Goal: Task Accomplishment & Management: Manage account settings

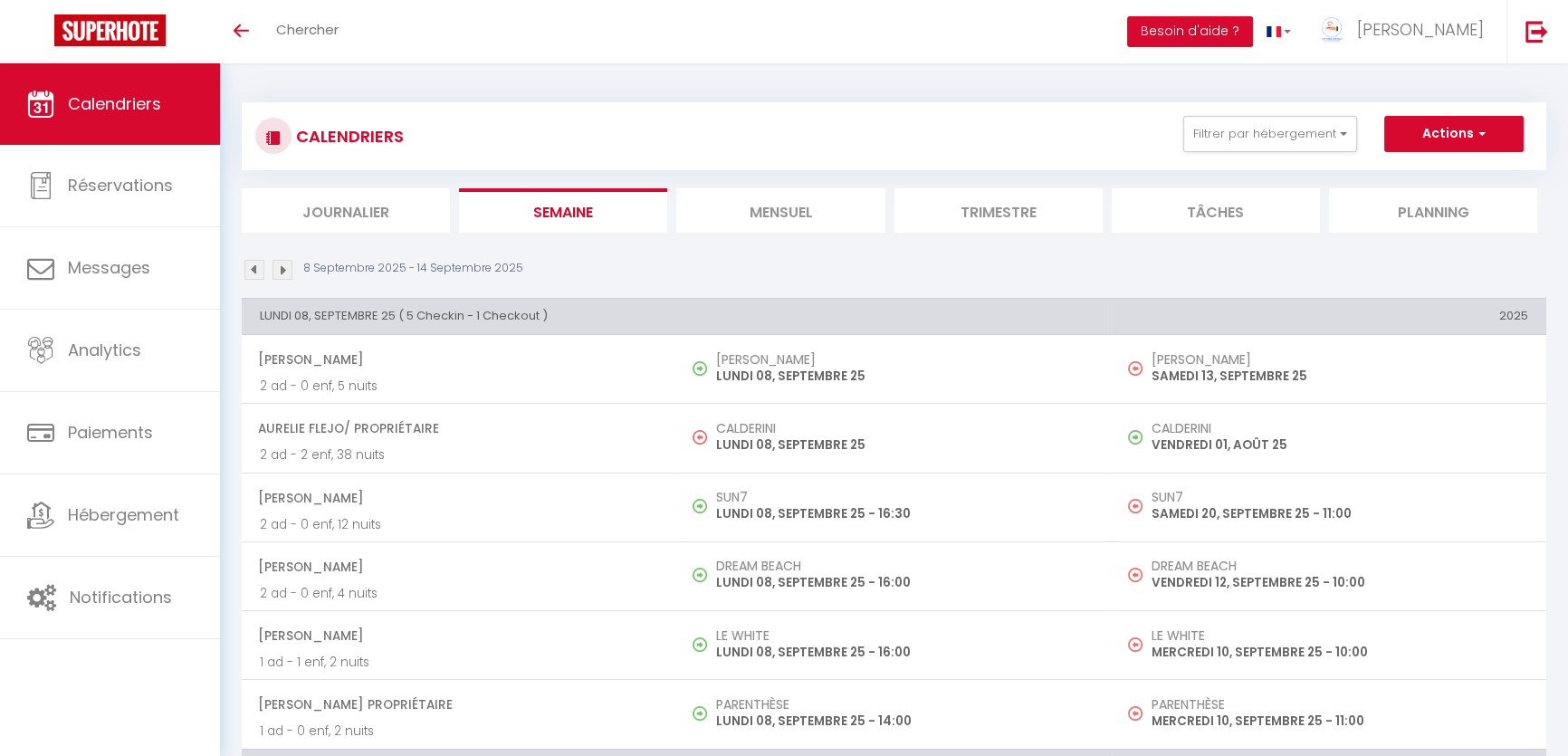
click at [789, 192] on li "Mensuel" at bounding box center [780, 210] width 208 height 44
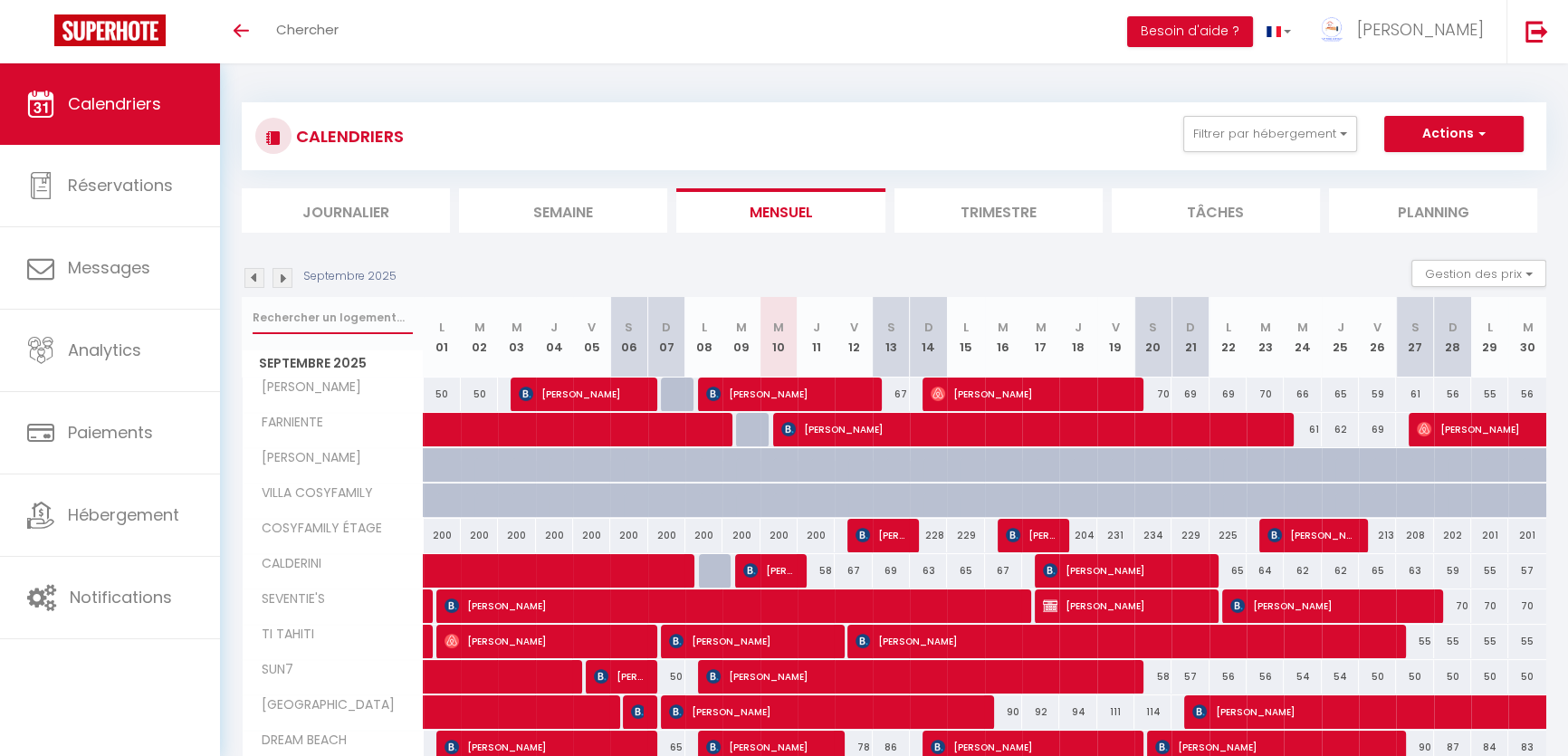
click at [309, 324] on input "text" at bounding box center [333, 317] width 160 height 32
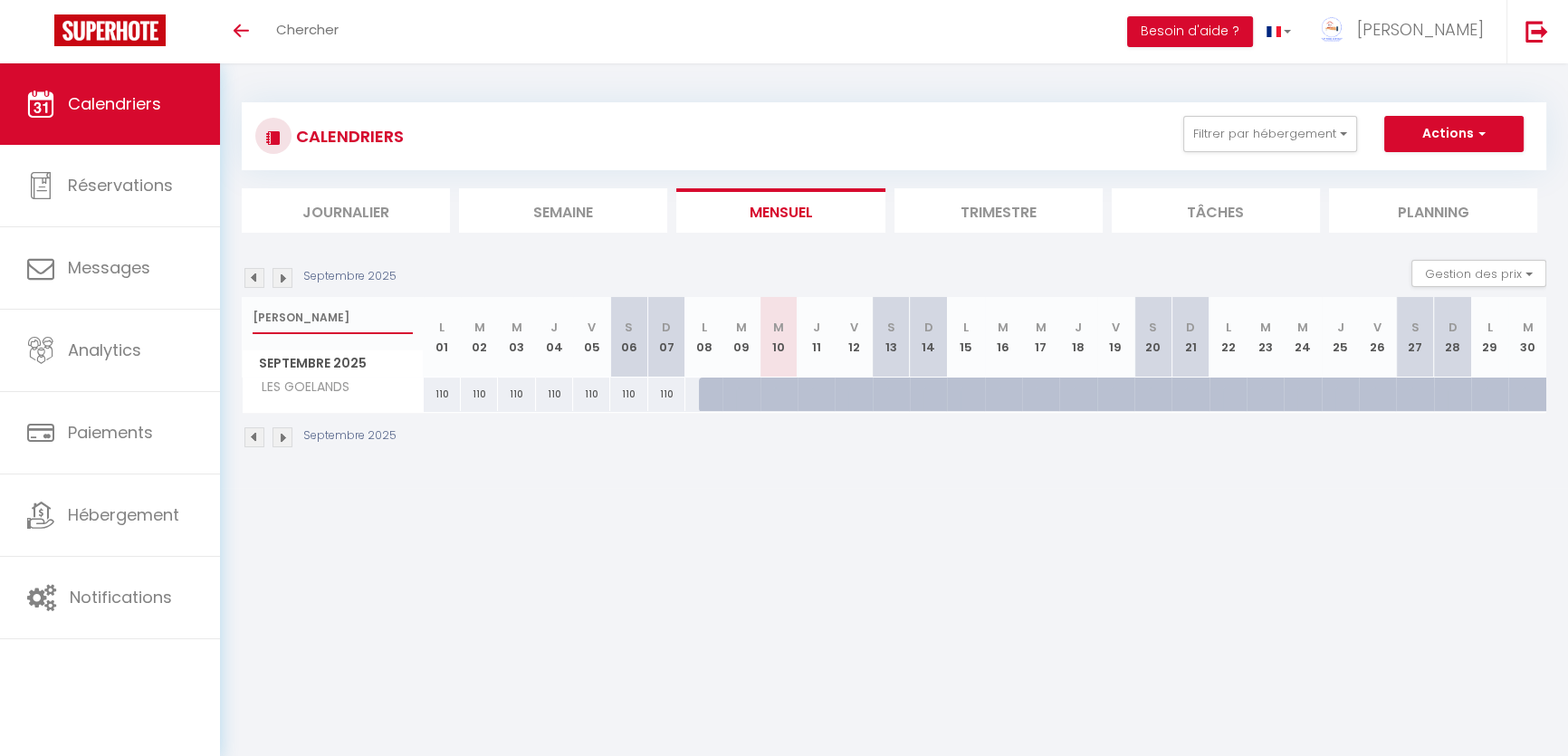
type input "[PERSON_NAME]"
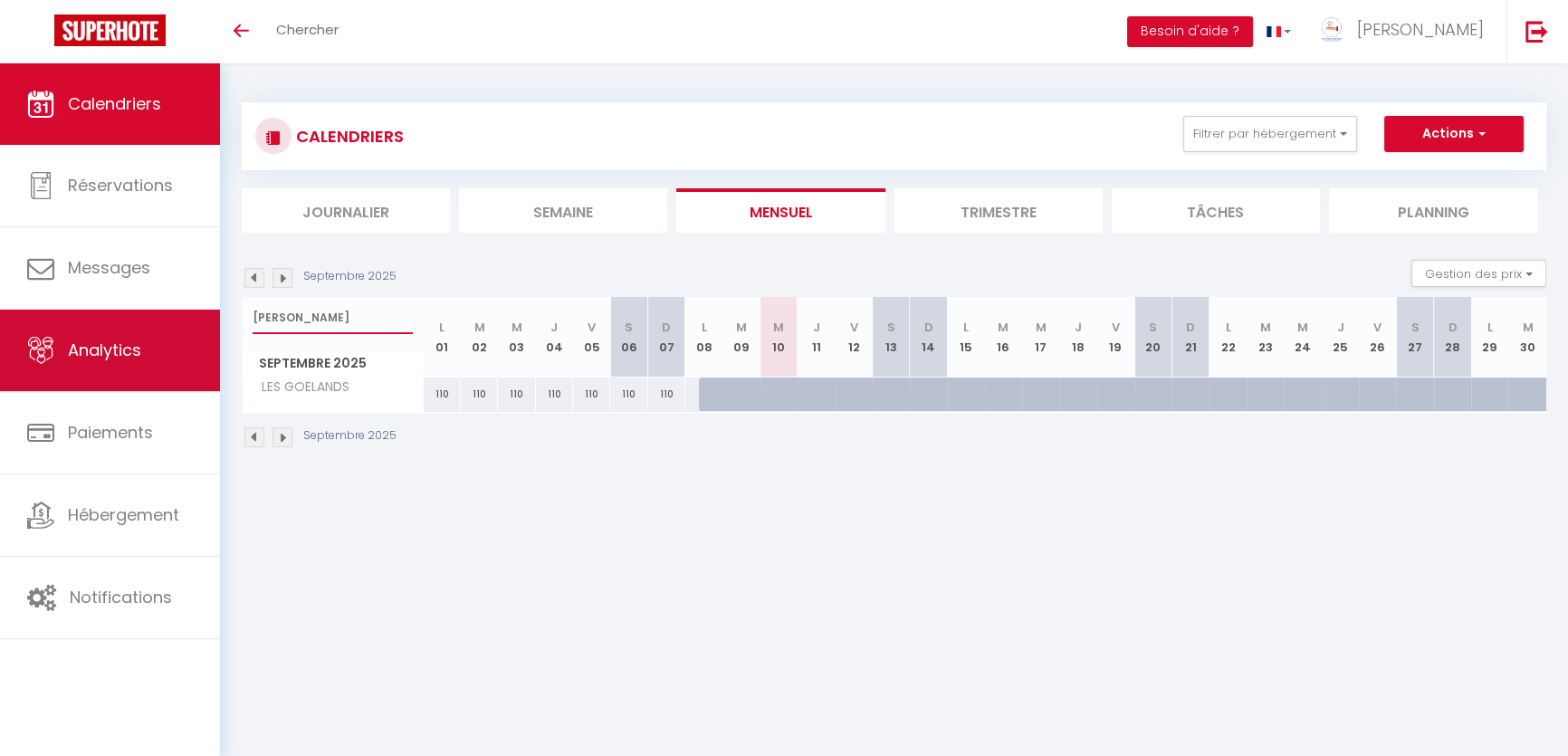
drag, startPoint x: 328, startPoint y: 326, endPoint x: 160, endPoint y: 324, distance: 168.0
click at [160, 324] on div "🟢 Des questions ou besoin d'assistance pour la migration AirBnB? Connectez-vous…" at bounding box center [784, 275] width 1568 height 425
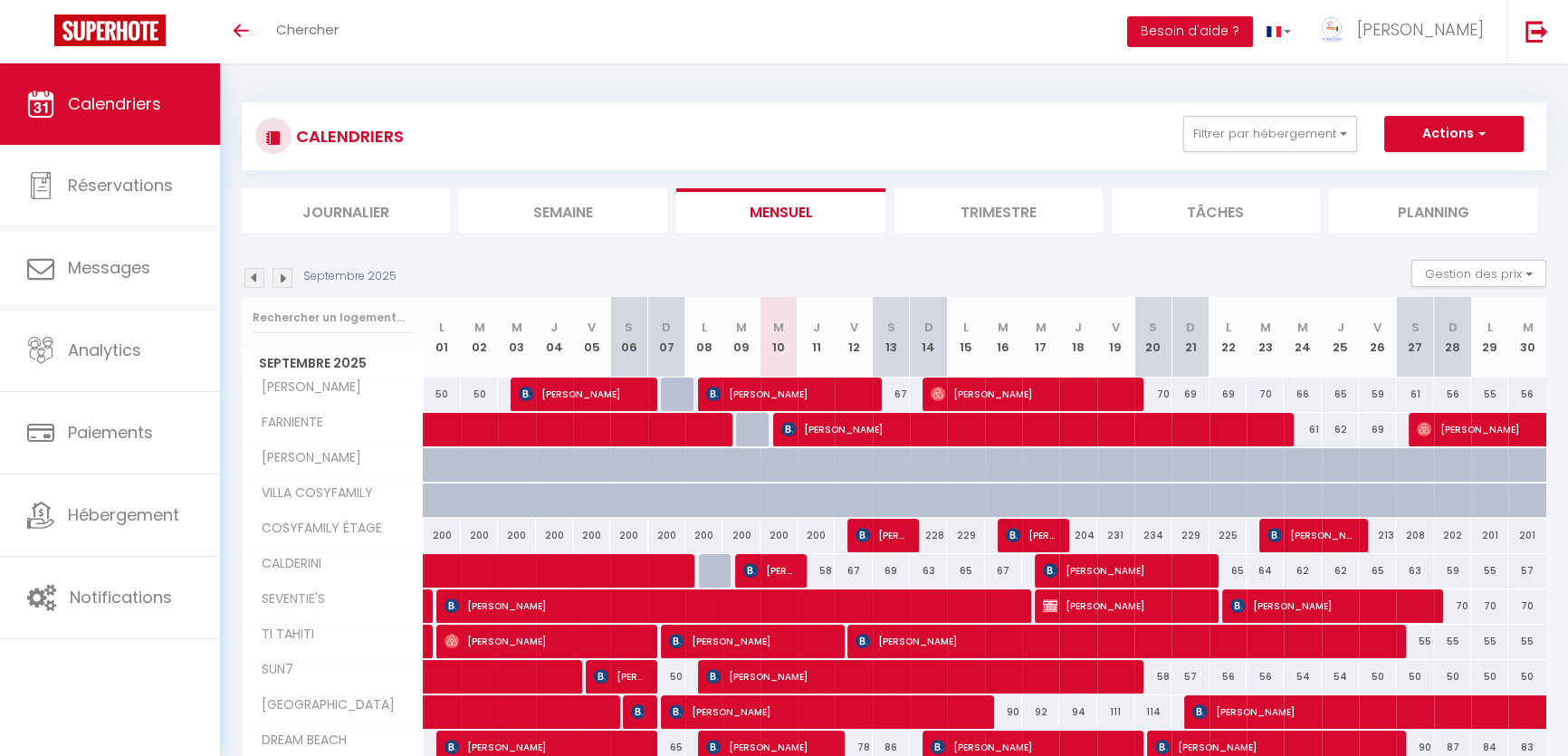
click at [525, 232] on li "Semaine" at bounding box center [563, 210] width 208 height 44
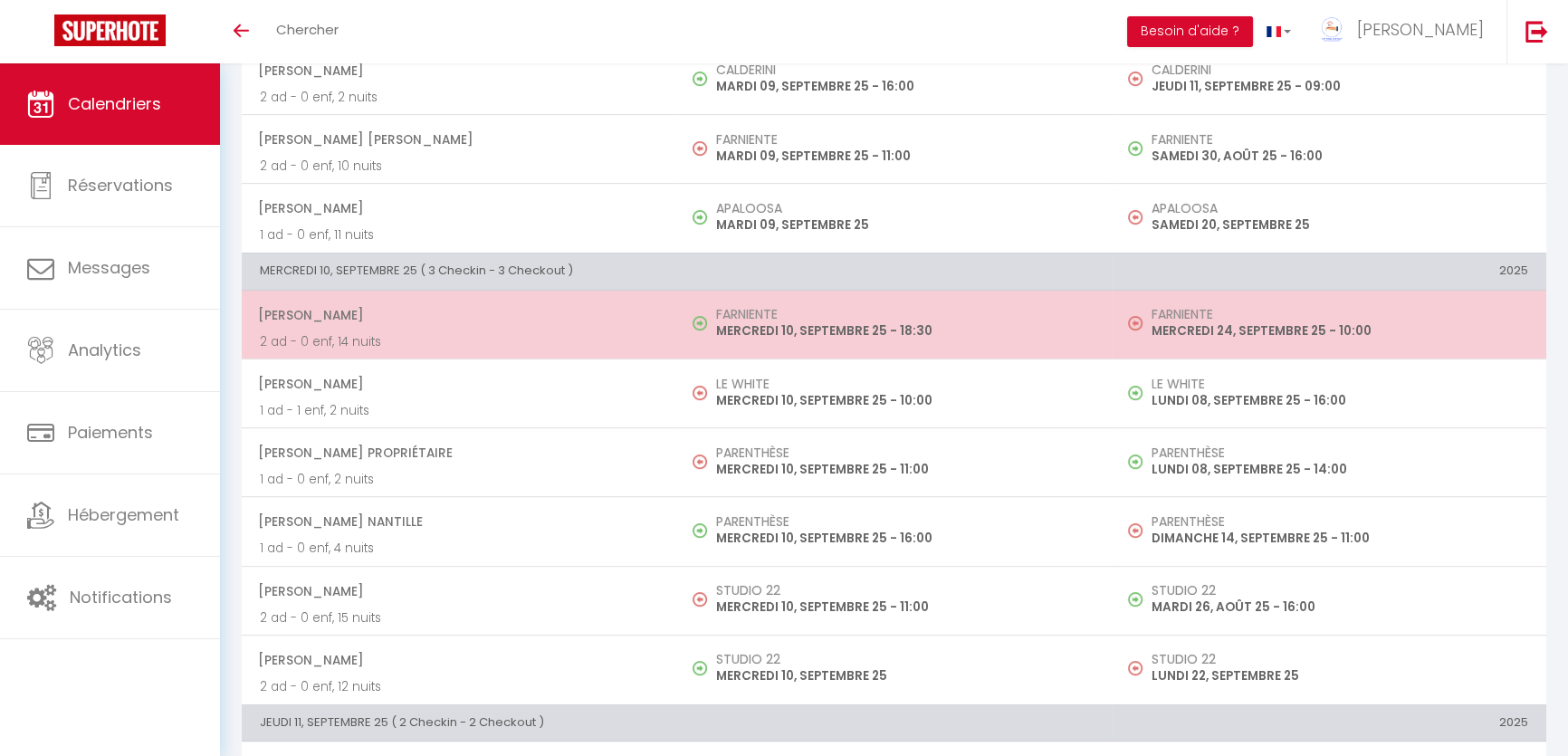
scroll to position [822, 0]
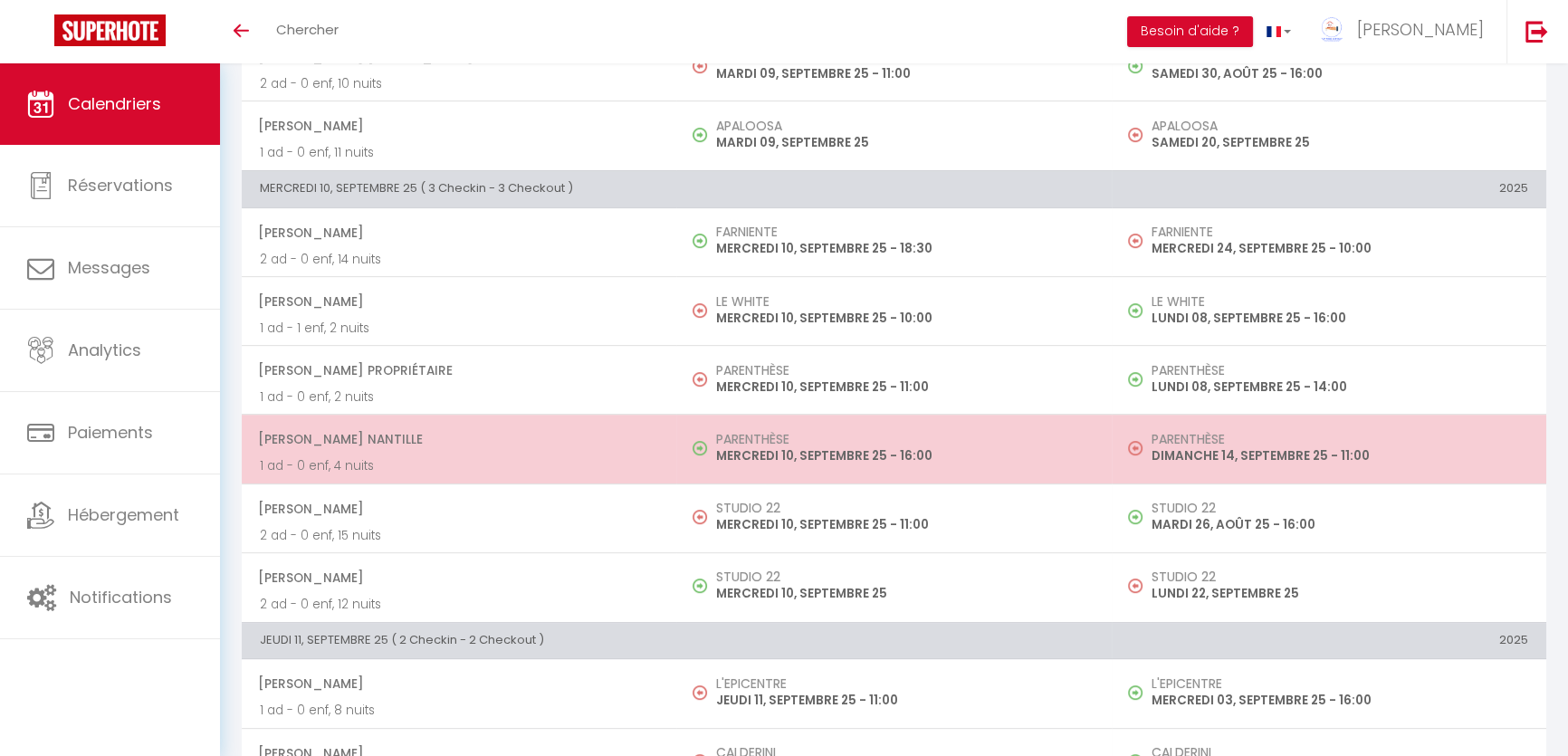
click at [760, 434] on h5 "PARENTHÈSE" at bounding box center [904, 439] width 377 height 15
select select "OK"
select select "KO"
select select "0"
select select "1"
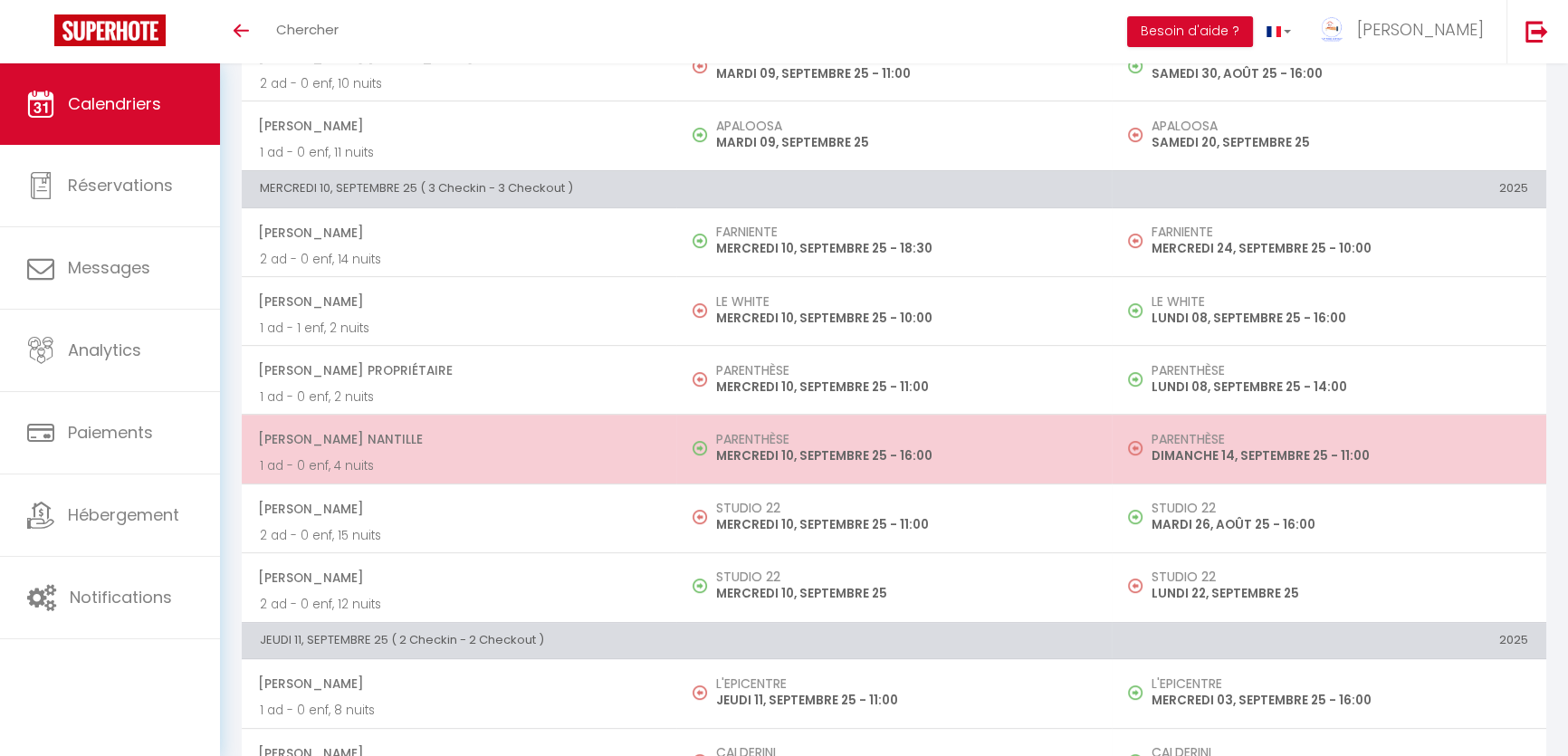
select select "1"
select select
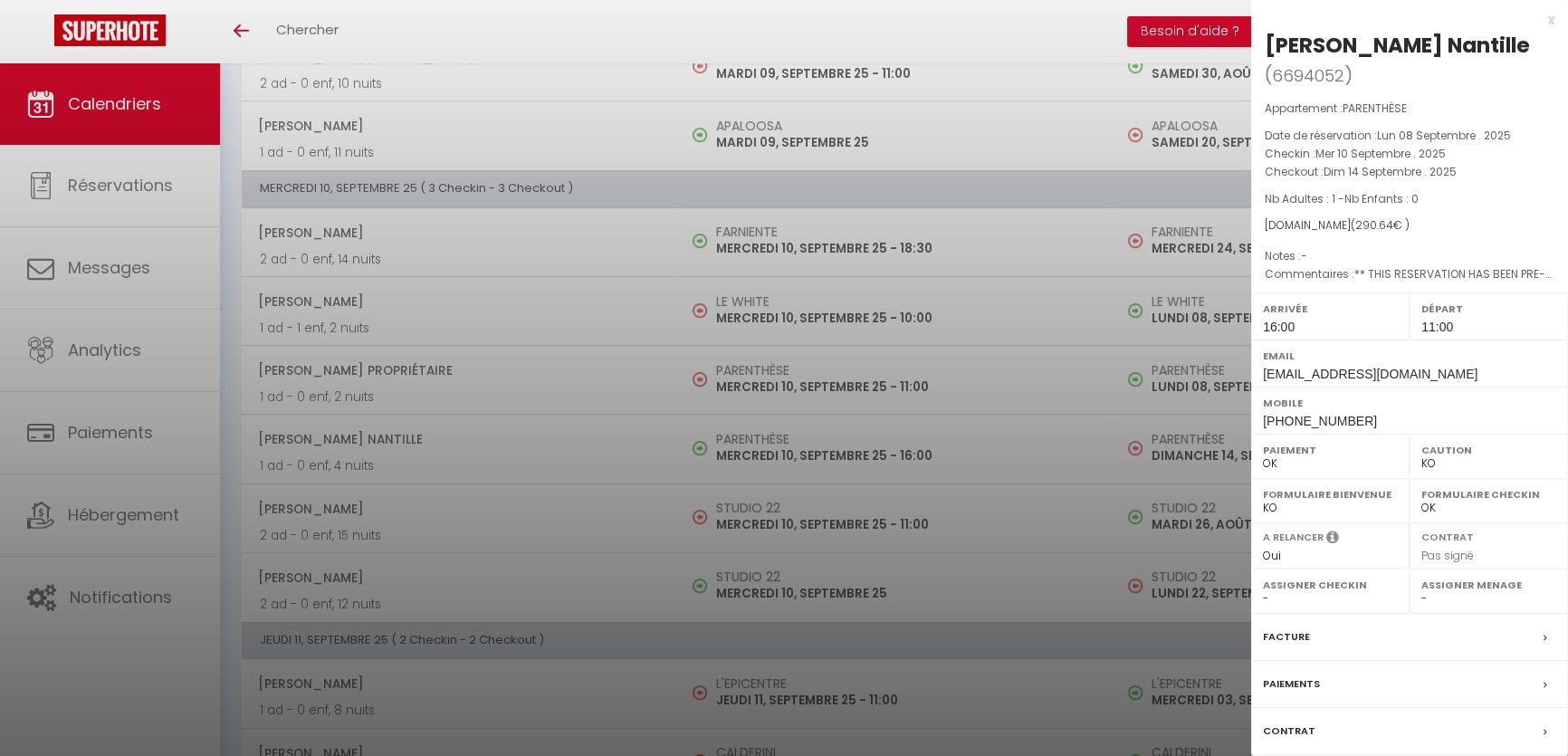
scroll to position [1316, 0]
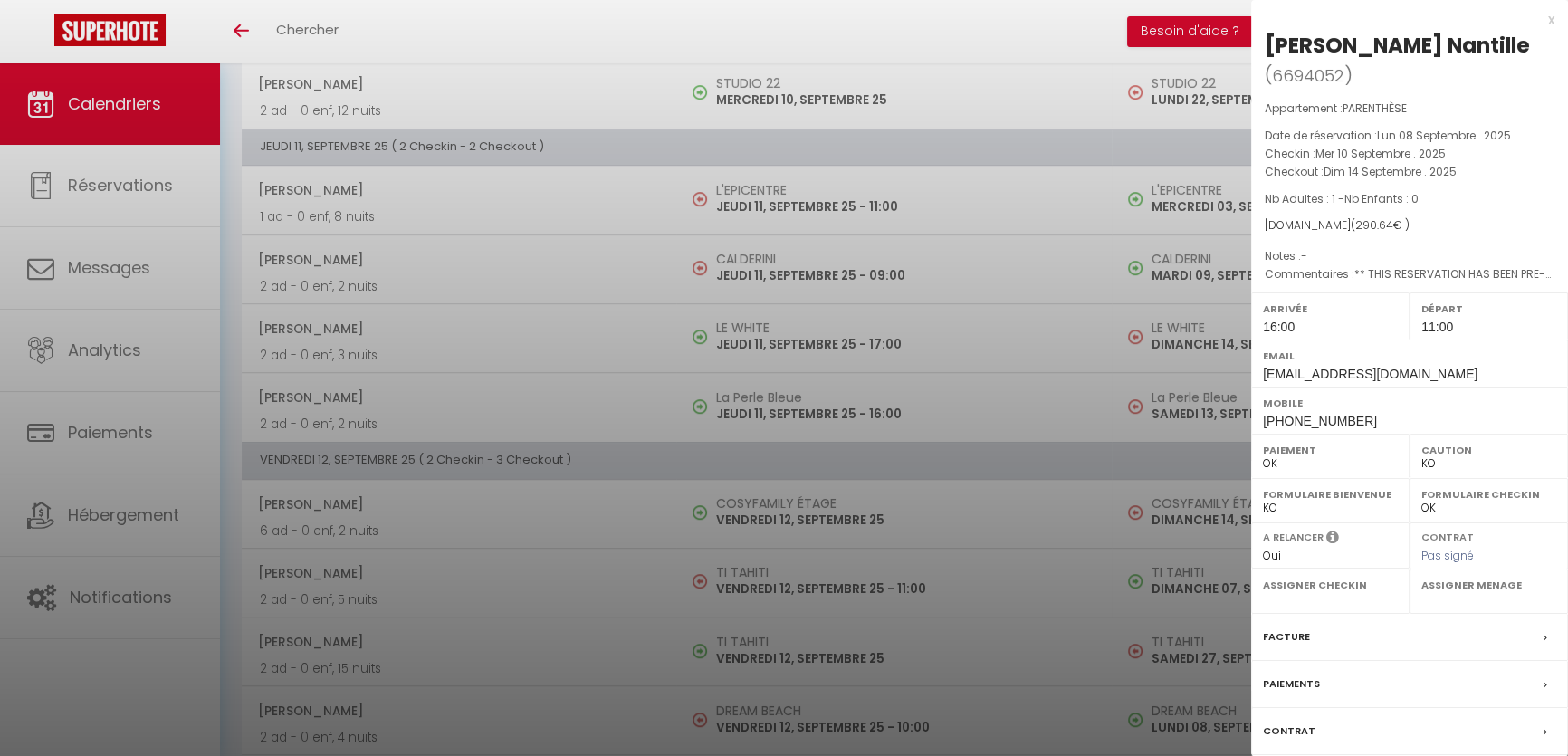
click at [1285, 627] on label "Facture" at bounding box center [1286, 636] width 47 height 19
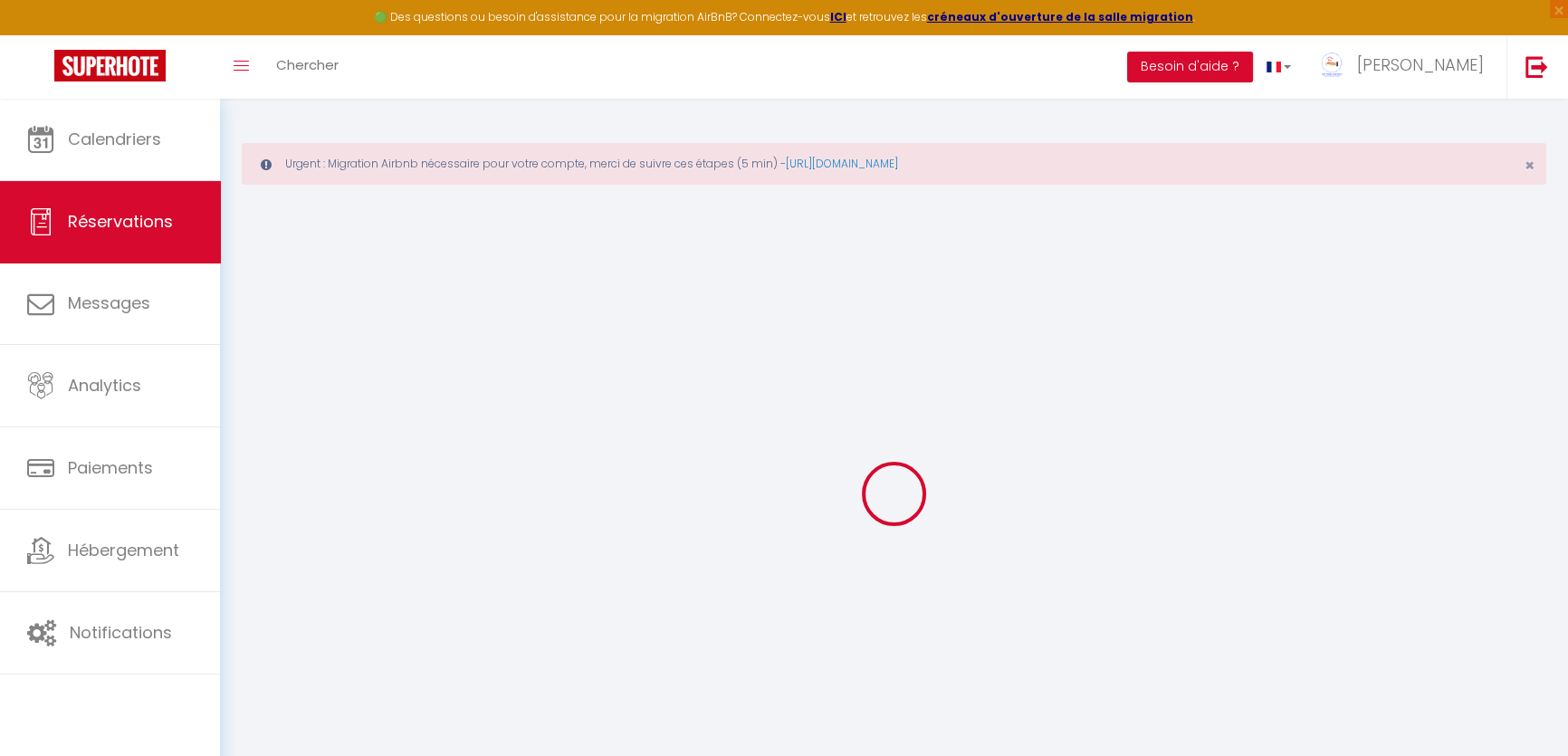
select select
checkbox input "false"
select select
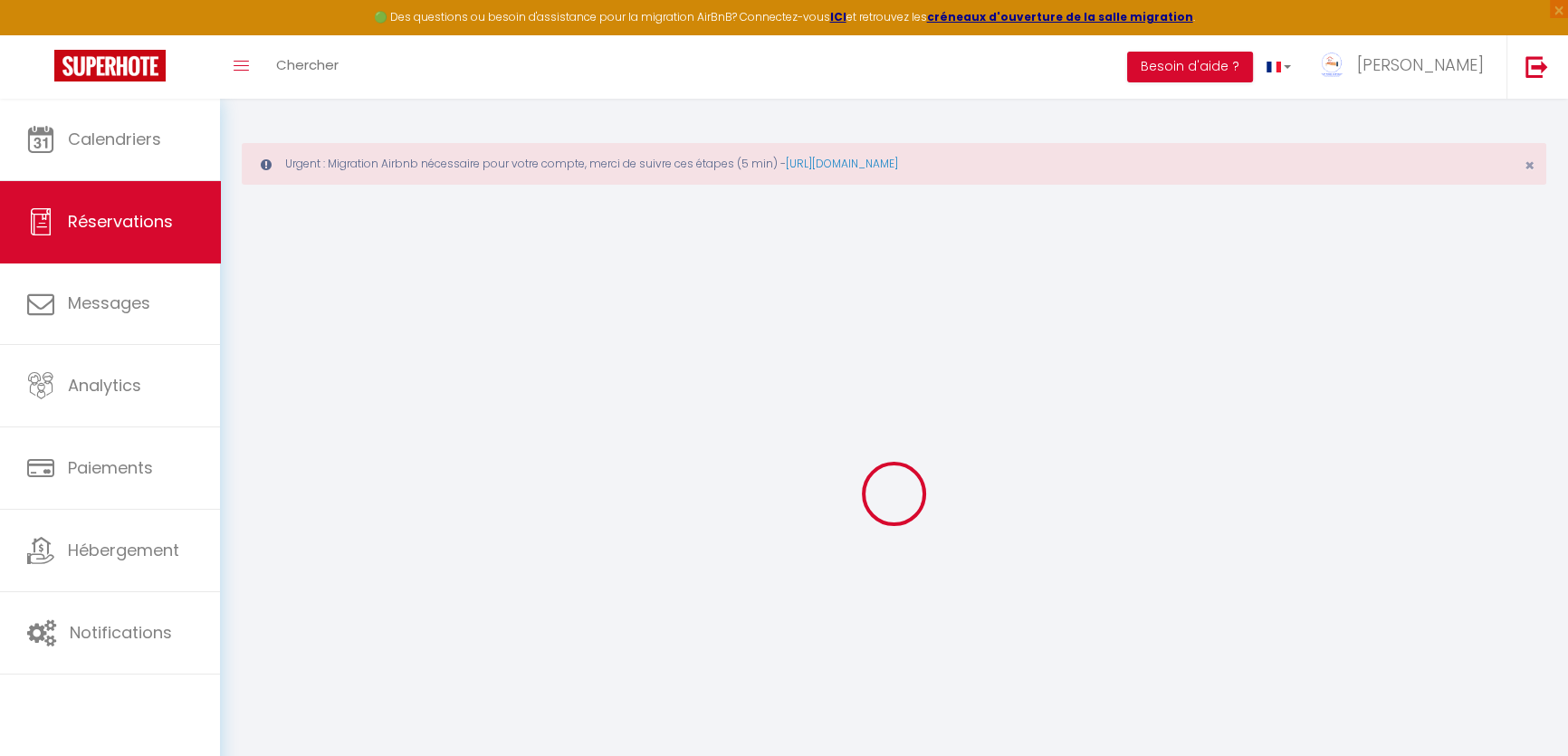
checkbox input "false"
type textarea "** THIS RESERVATION HAS BEEN PRE-PAID ** BOOKING NOTE : Payment charge is EUR 4…"
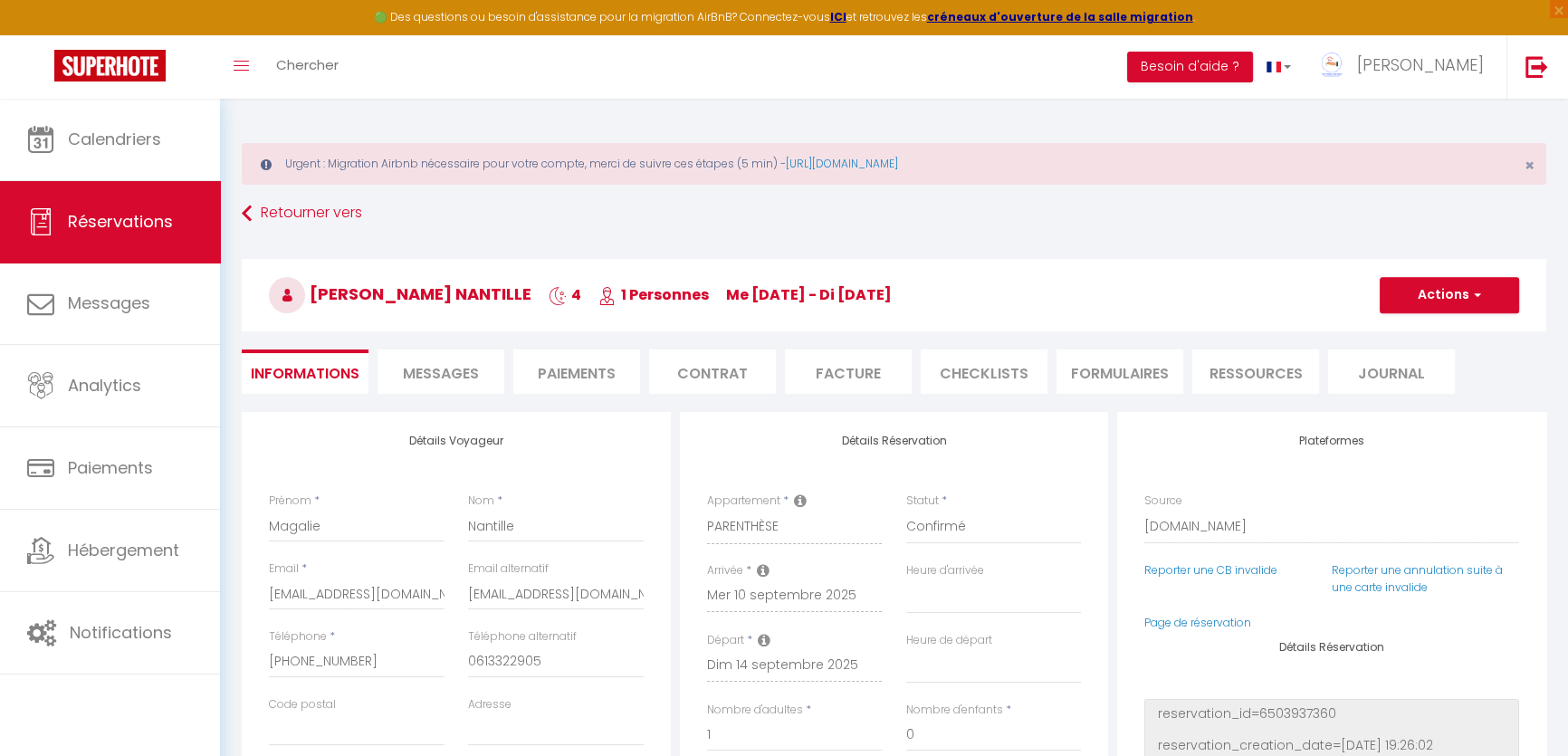
click at [1522, 165] on div "Urgent : Migration Airbnb nécessaire pour votre compte, merci de suivre ces éta…" at bounding box center [894, 163] width 1305 height 41
click at [470, 374] on span "Messages" at bounding box center [440, 373] width 76 height 21
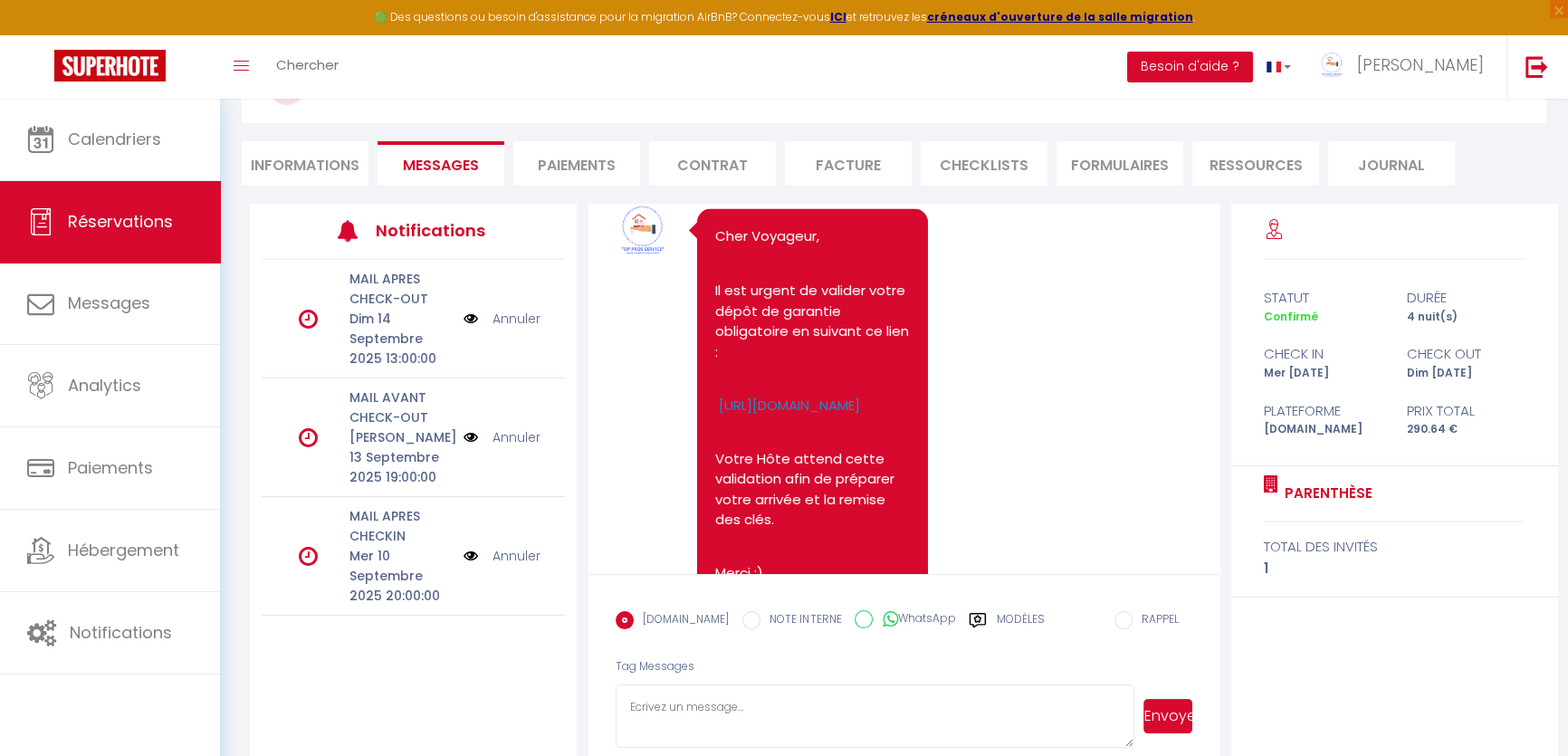
scroll to position [4592, 0]
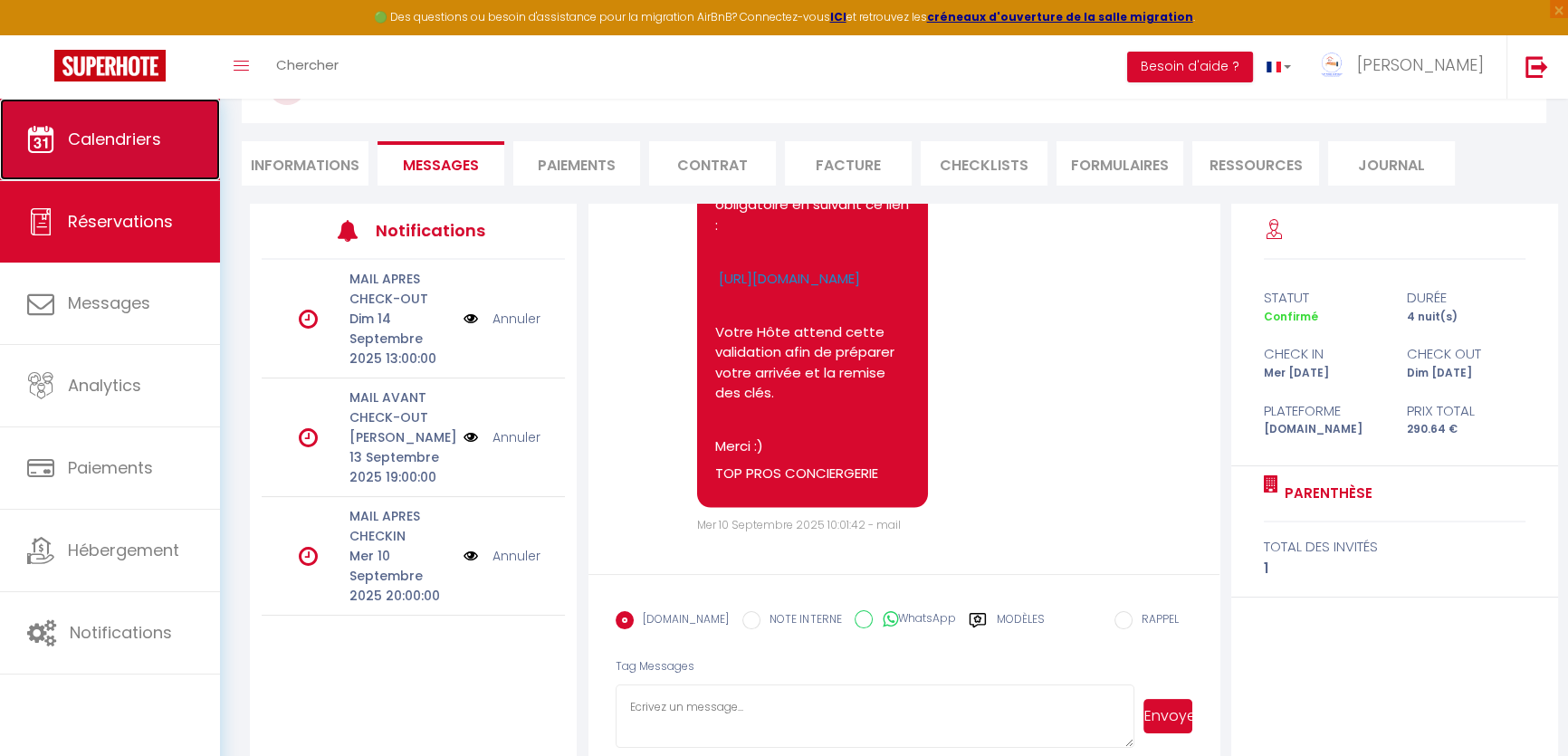
click at [172, 152] on link "Calendriers" at bounding box center [110, 139] width 220 height 81
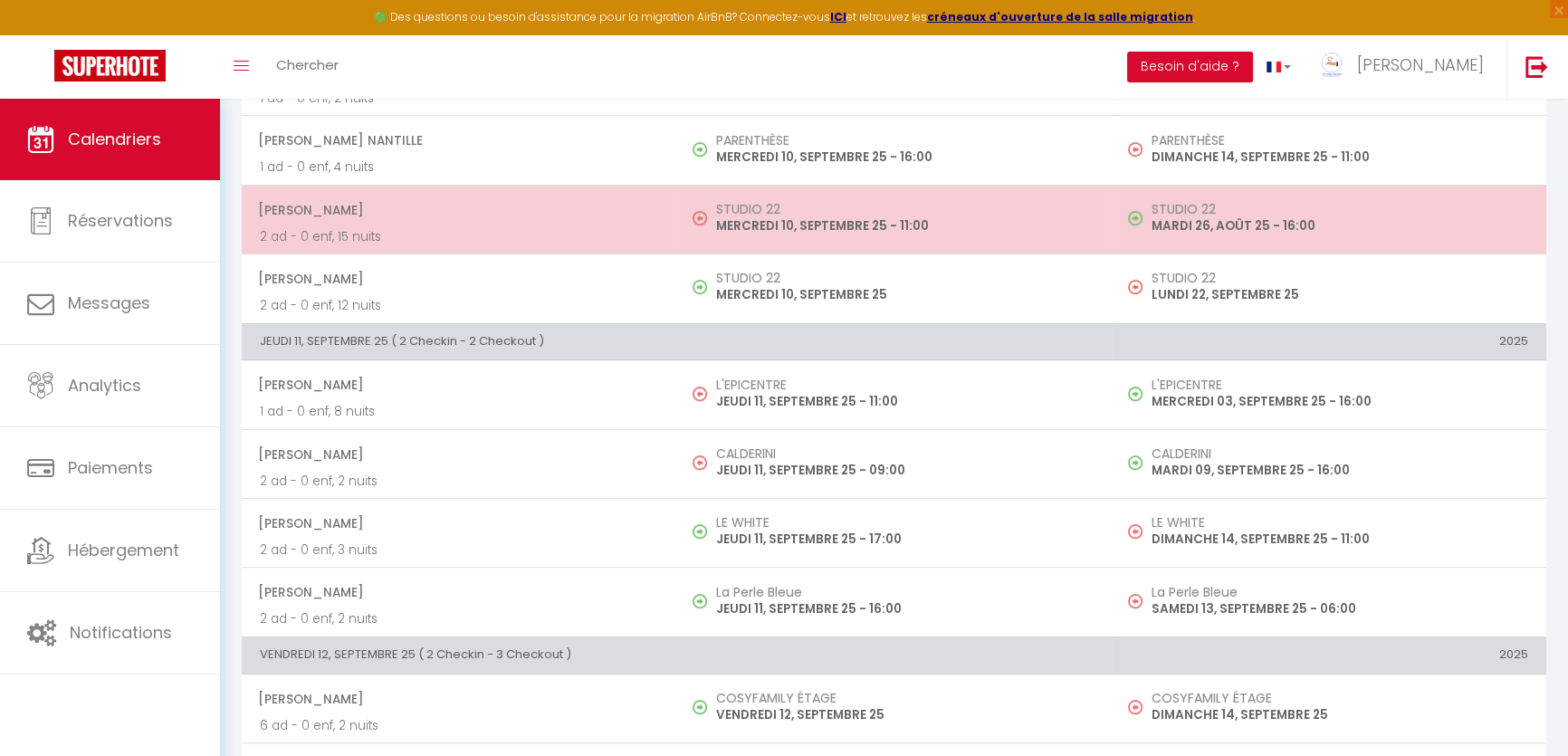
scroll to position [905, 0]
